Goal: Task Accomplishment & Management: Use online tool/utility

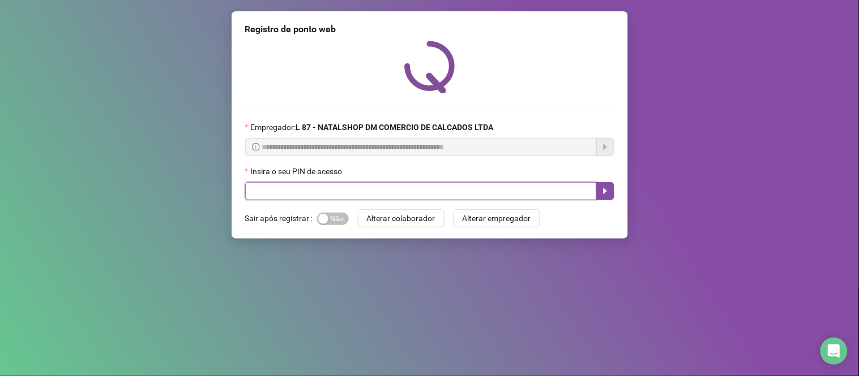
click at [393, 200] on input "text" at bounding box center [420, 191] width 351 height 18
type input "*****"
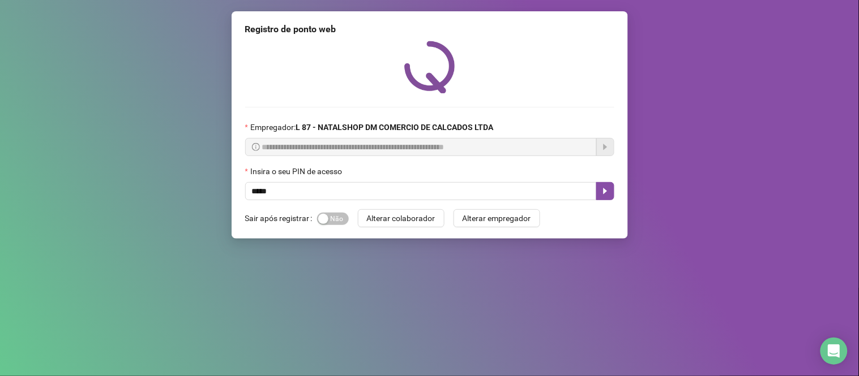
click at [340, 228] on div "Sim Não" at bounding box center [333, 218] width 32 height 18
click at [342, 220] on span "Sim Não" at bounding box center [333, 219] width 32 height 12
click at [610, 194] on button "button" at bounding box center [605, 191] width 18 height 18
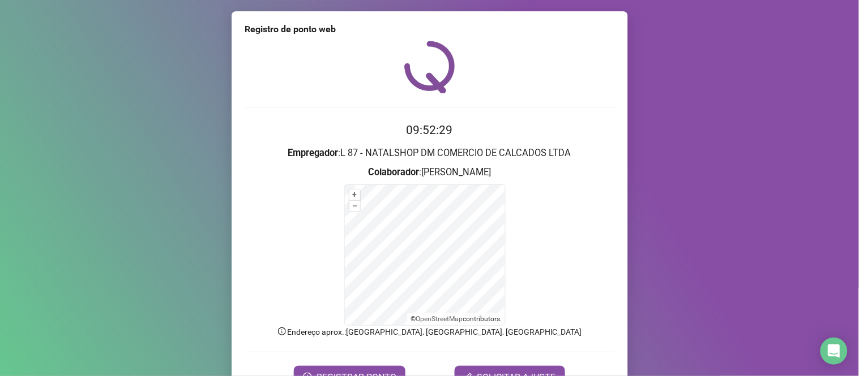
scroll to position [61, 0]
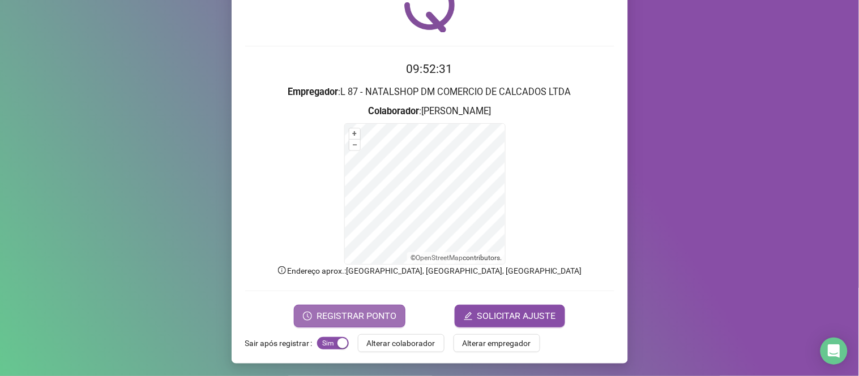
click at [351, 313] on span "REGISTRAR PONTO" at bounding box center [356, 317] width 80 height 14
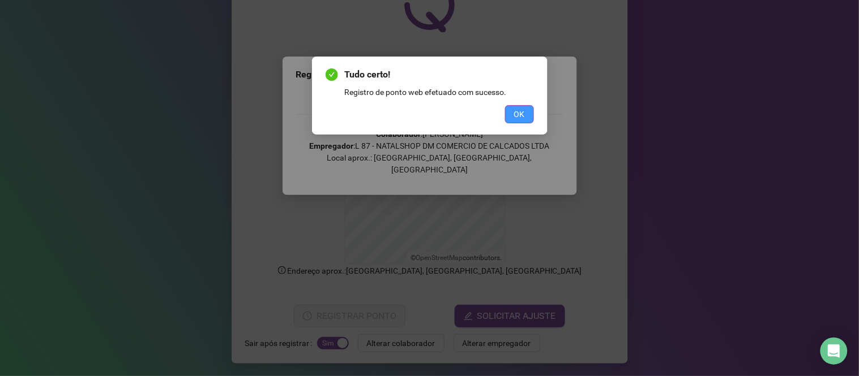
click at [521, 115] on span "OK" at bounding box center [519, 114] width 11 height 12
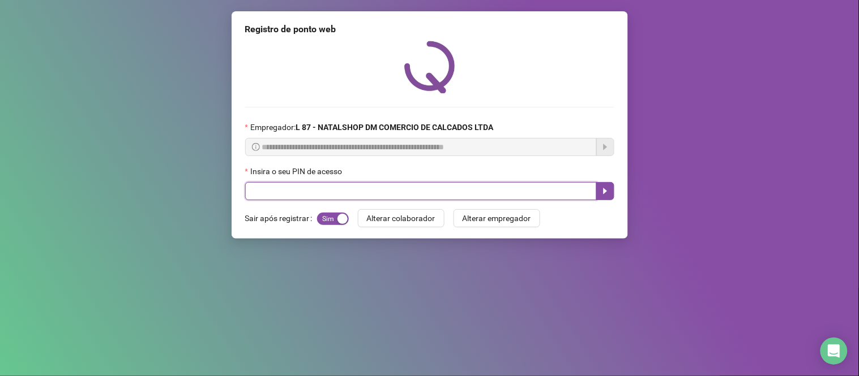
click at [310, 191] on input "text" at bounding box center [420, 191] width 351 height 18
type input "*****"
click at [610, 186] on button "button" at bounding box center [605, 191] width 18 height 18
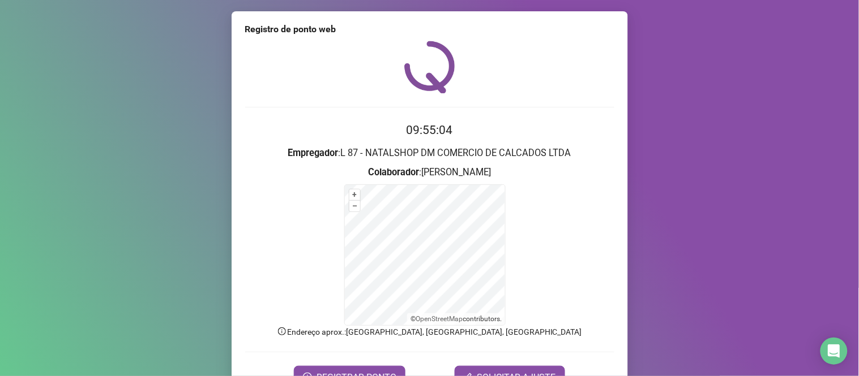
scroll to position [61, 0]
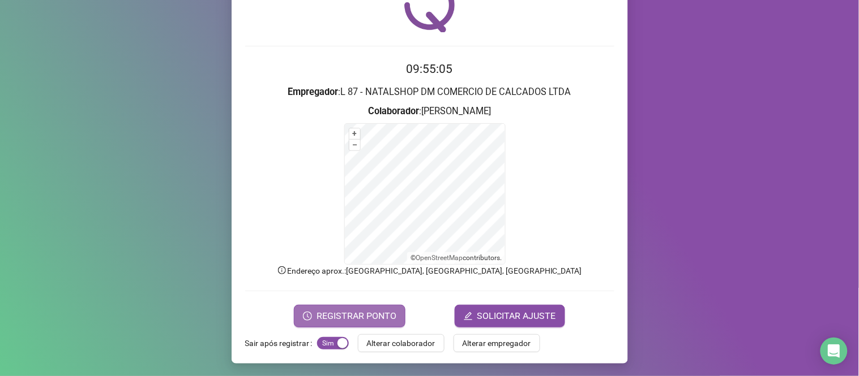
click at [352, 317] on span "REGISTRAR PONTO" at bounding box center [356, 317] width 80 height 14
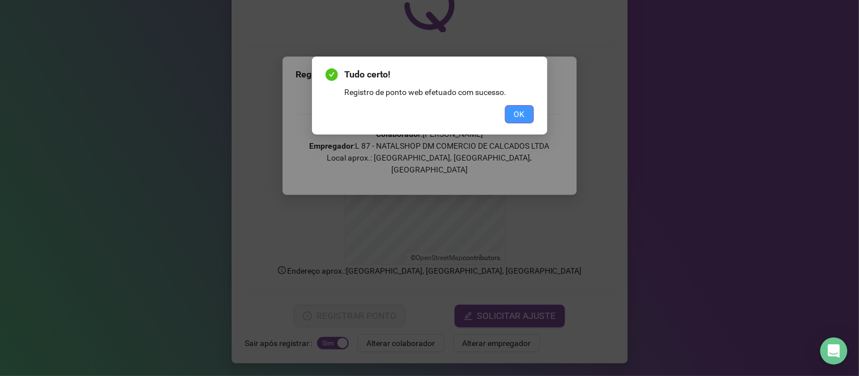
click at [512, 120] on button "OK" at bounding box center [519, 114] width 29 height 18
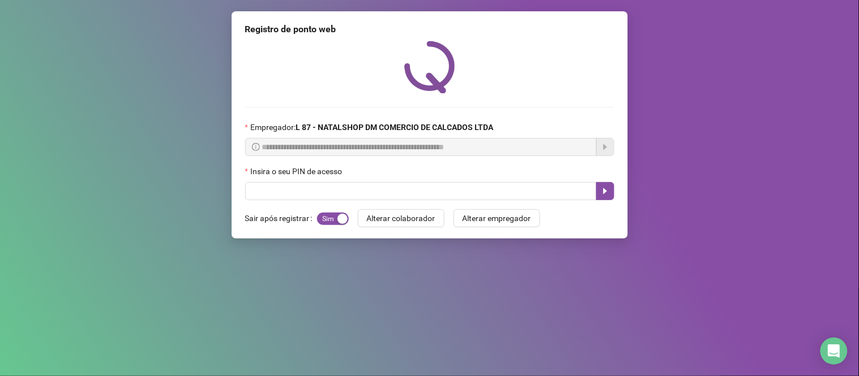
drag, startPoint x: 381, startPoint y: 2, endPoint x: 333, endPoint y: 29, distance: 55.7
